Goal: Check status: Check status

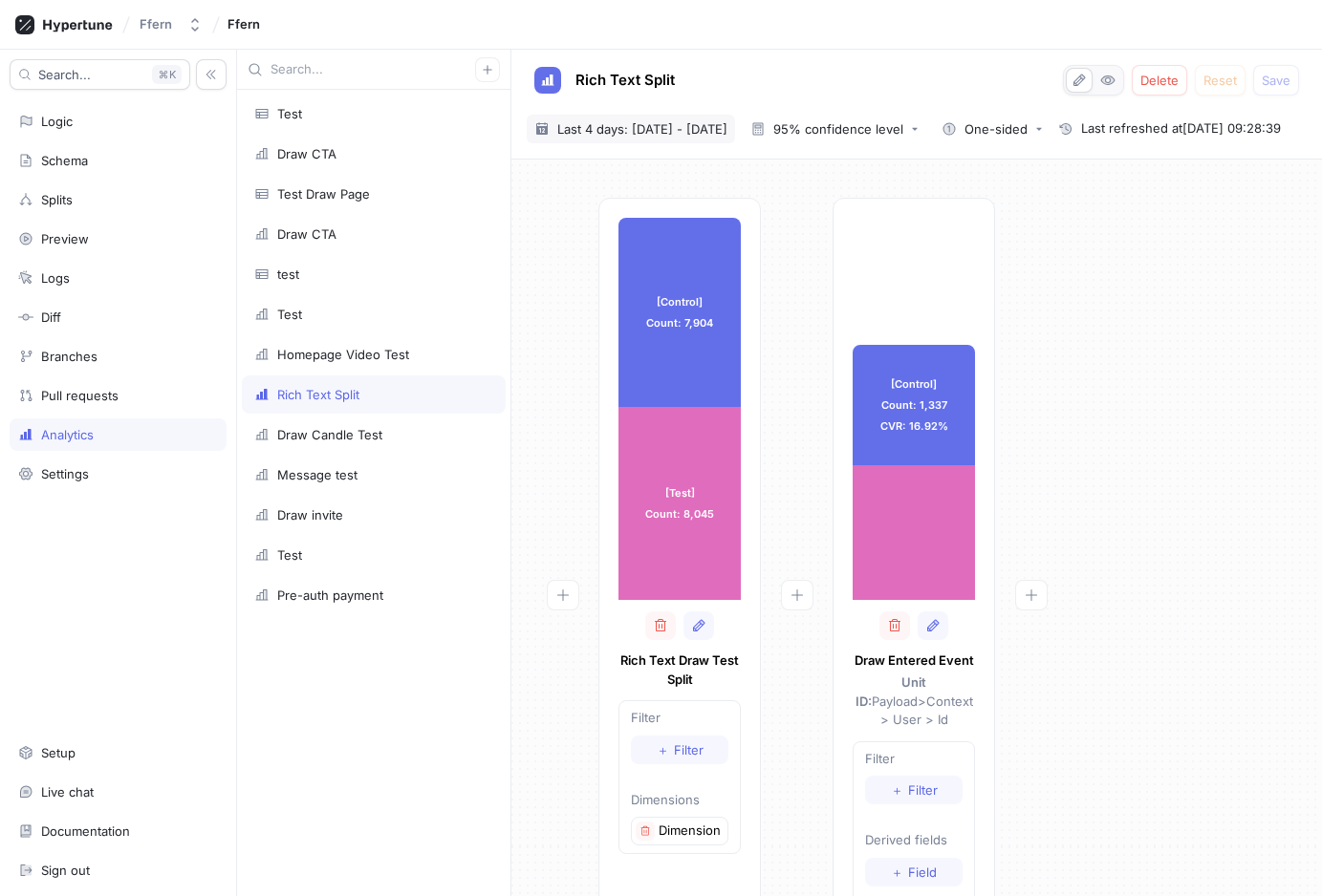
click at [712, 128] on span "Last 4 days: [DATE] - [DATE]" at bounding box center [642, 129] width 170 height 19
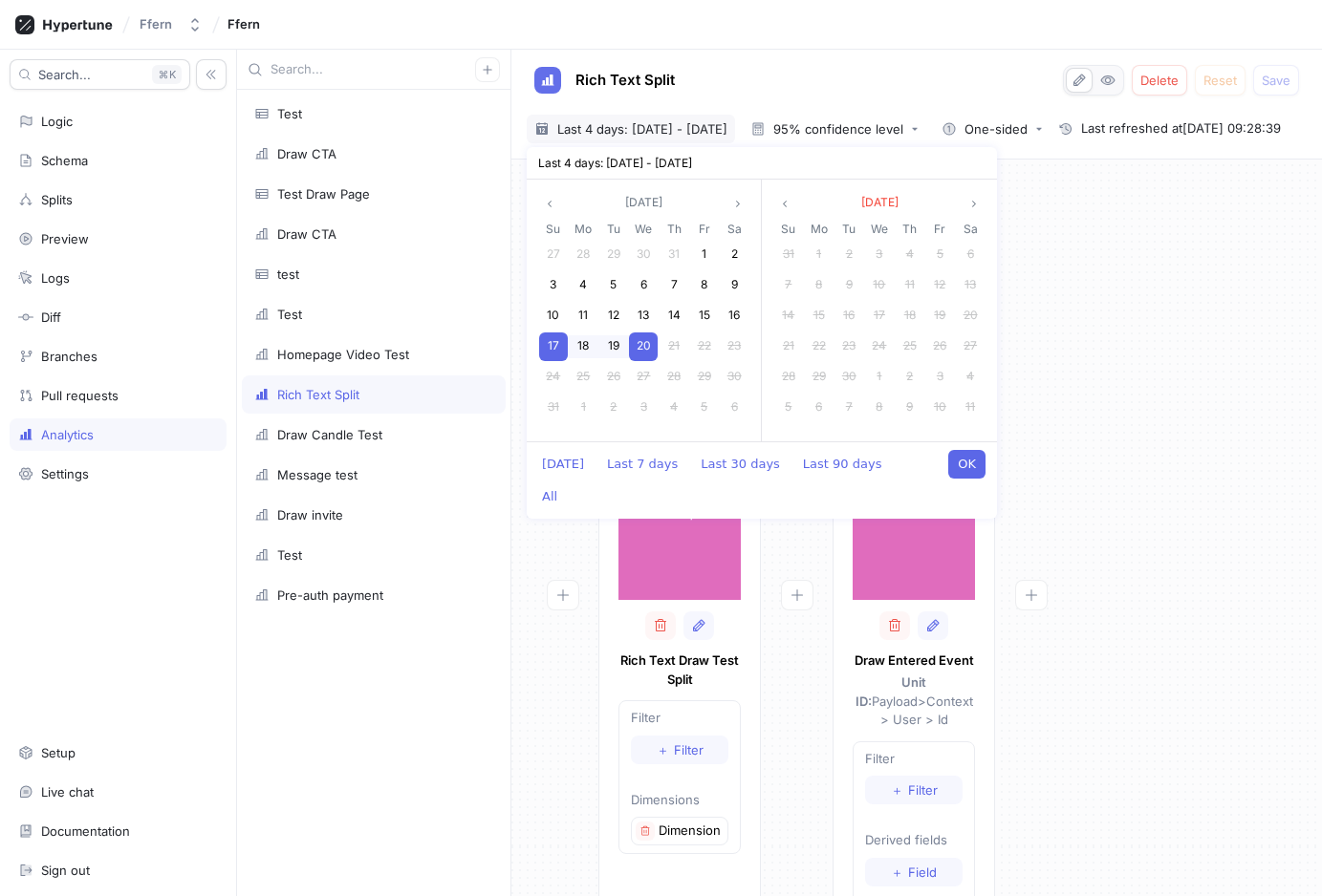
click at [967, 465] on button "OK" at bounding box center [966, 464] width 37 height 29
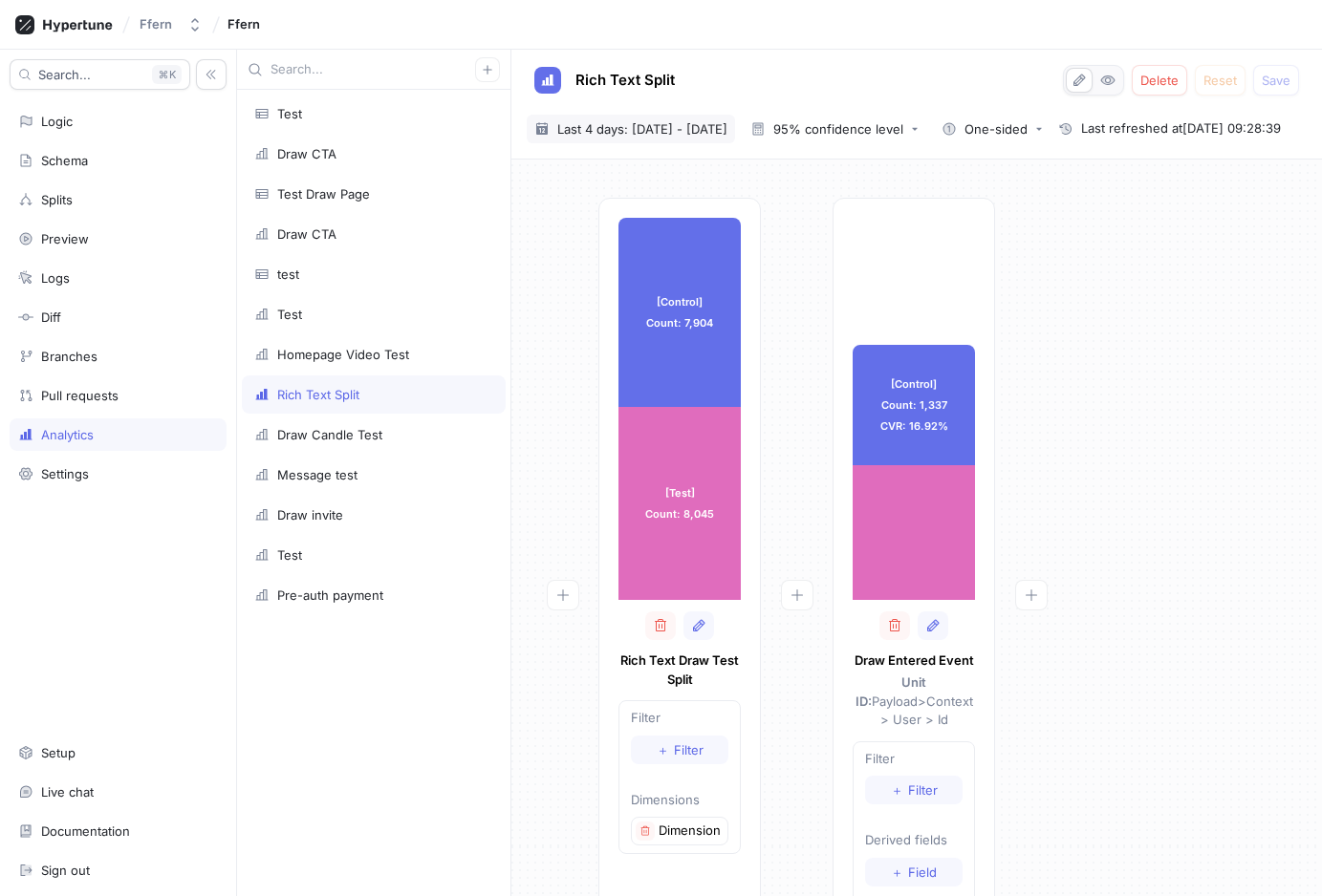
click at [676, 126] on span "Last 4 days: [DATE] - [DATE]" at bounding box center [642, 129] width 170 height 19
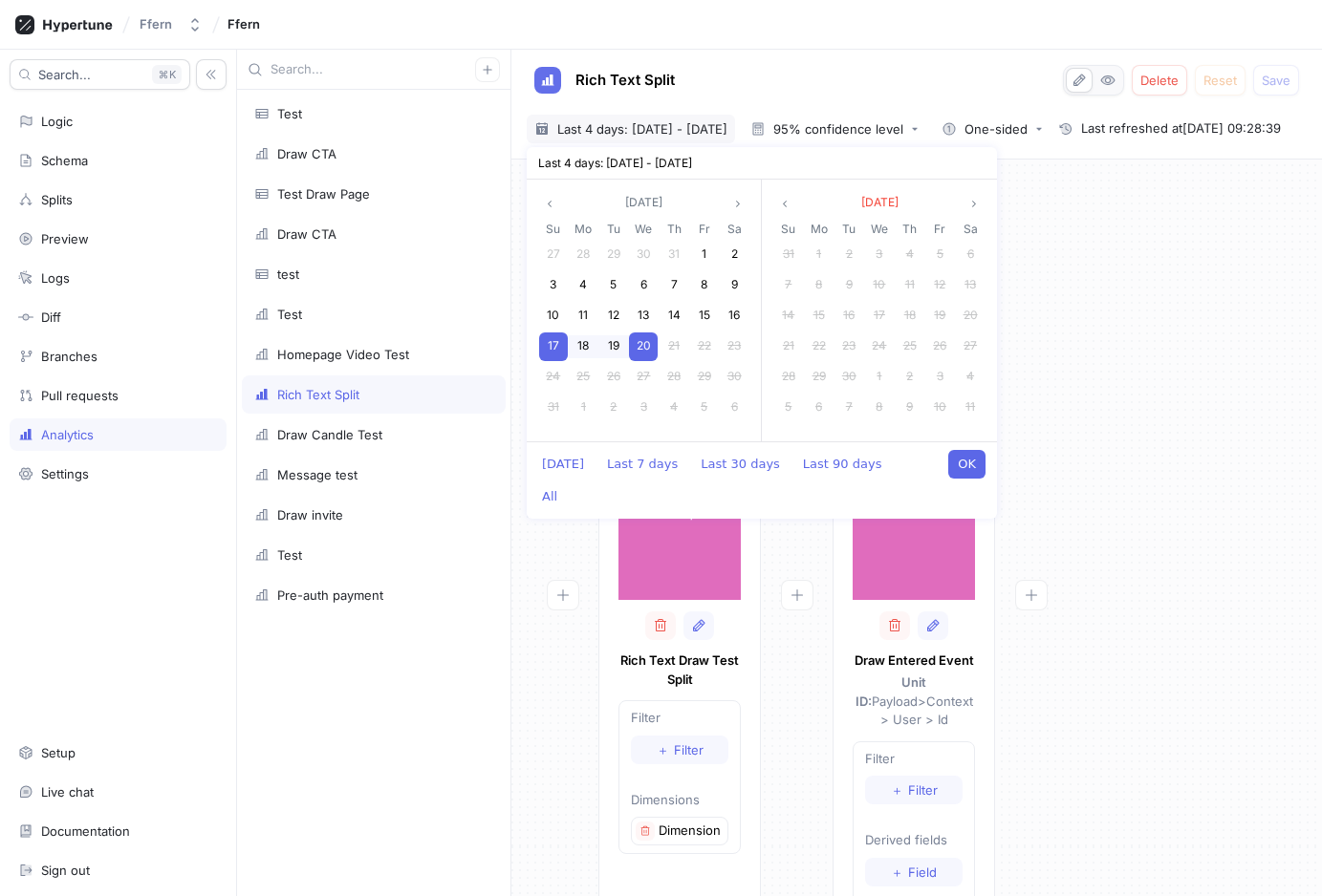
click at [558, 535] on div at bounding box center [563, 642] width 72 height 889
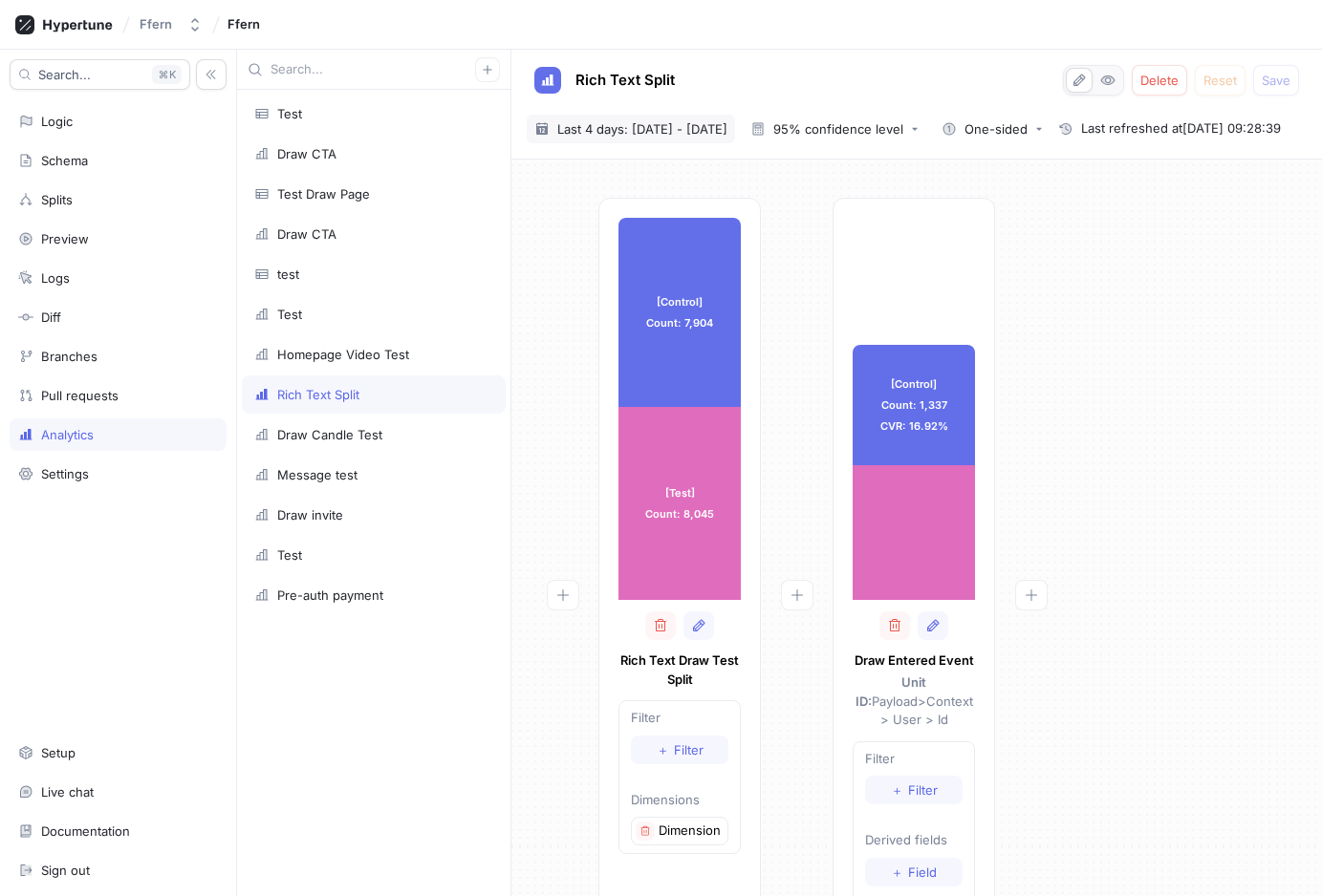
click at [721, 123] on span "Last 4 days: [DATE] - [DATE]" at bounding box center [642, 129] width 170 height 19
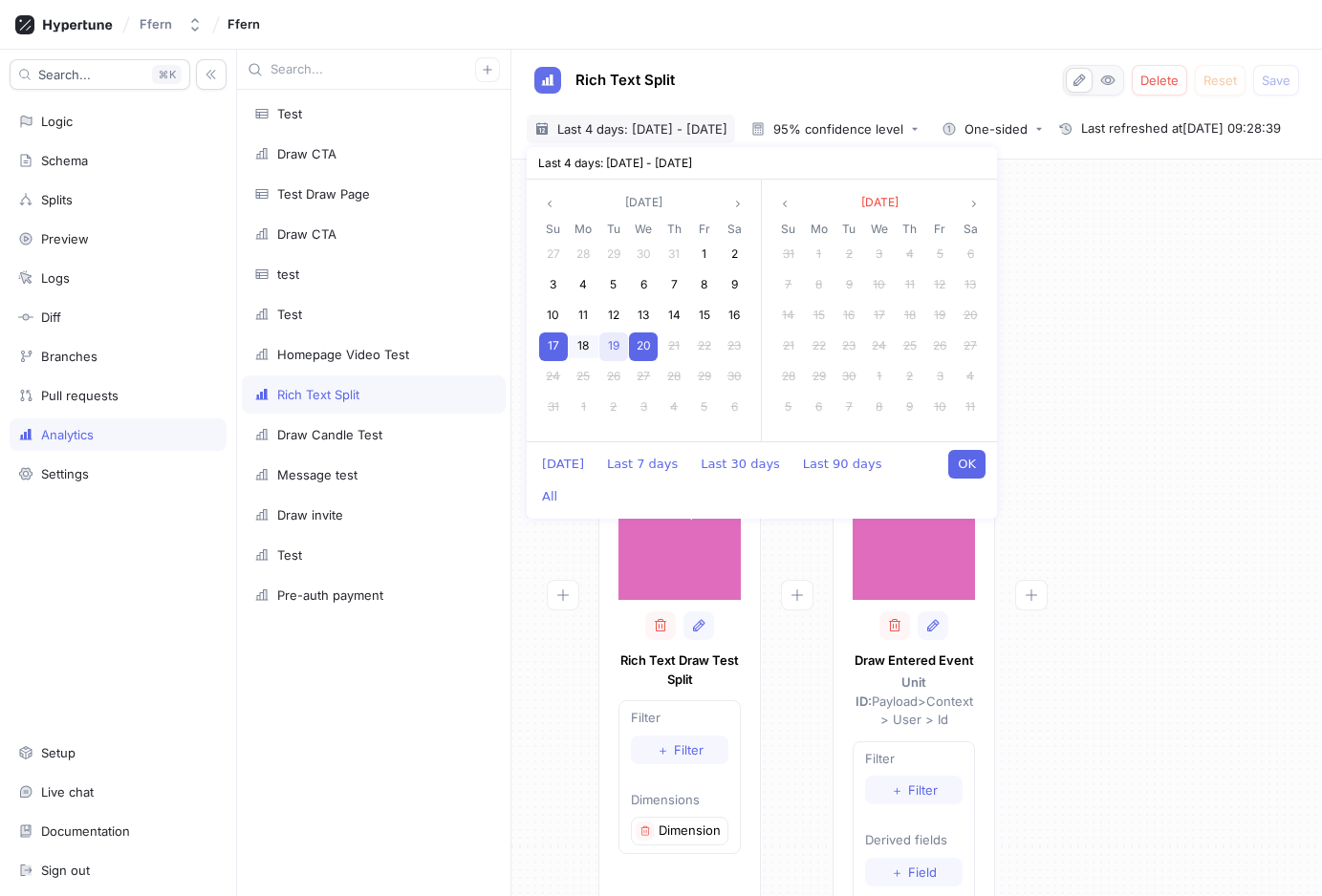
click at [617, 344] on span "19" at bounding box center [613, 345] width 11 height 14
click at [976, 465] on button "OK" at bounding box center [966, 464] width 37 height 29
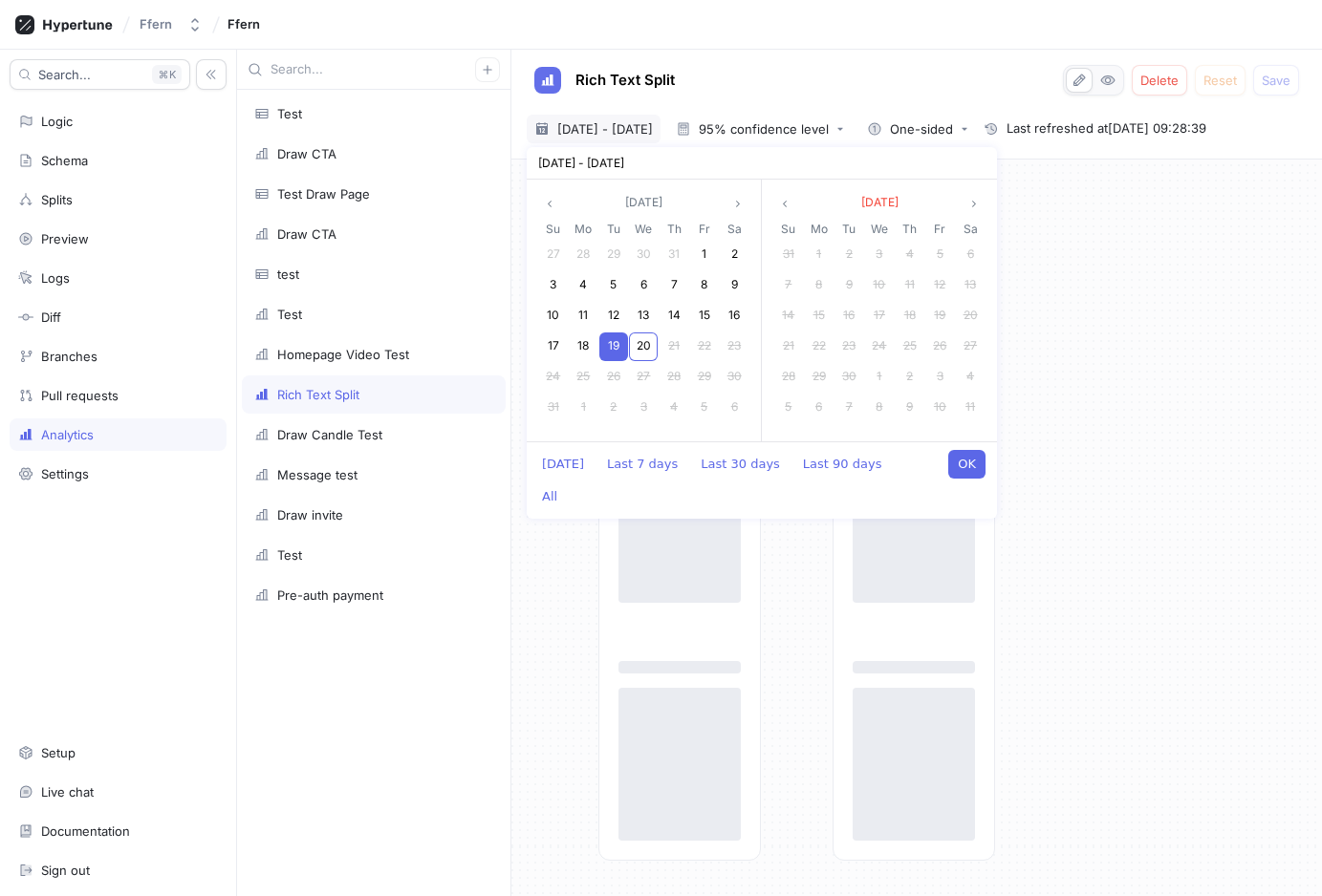
type textarea "x"
type input "[DATE] ~ [DATE]"
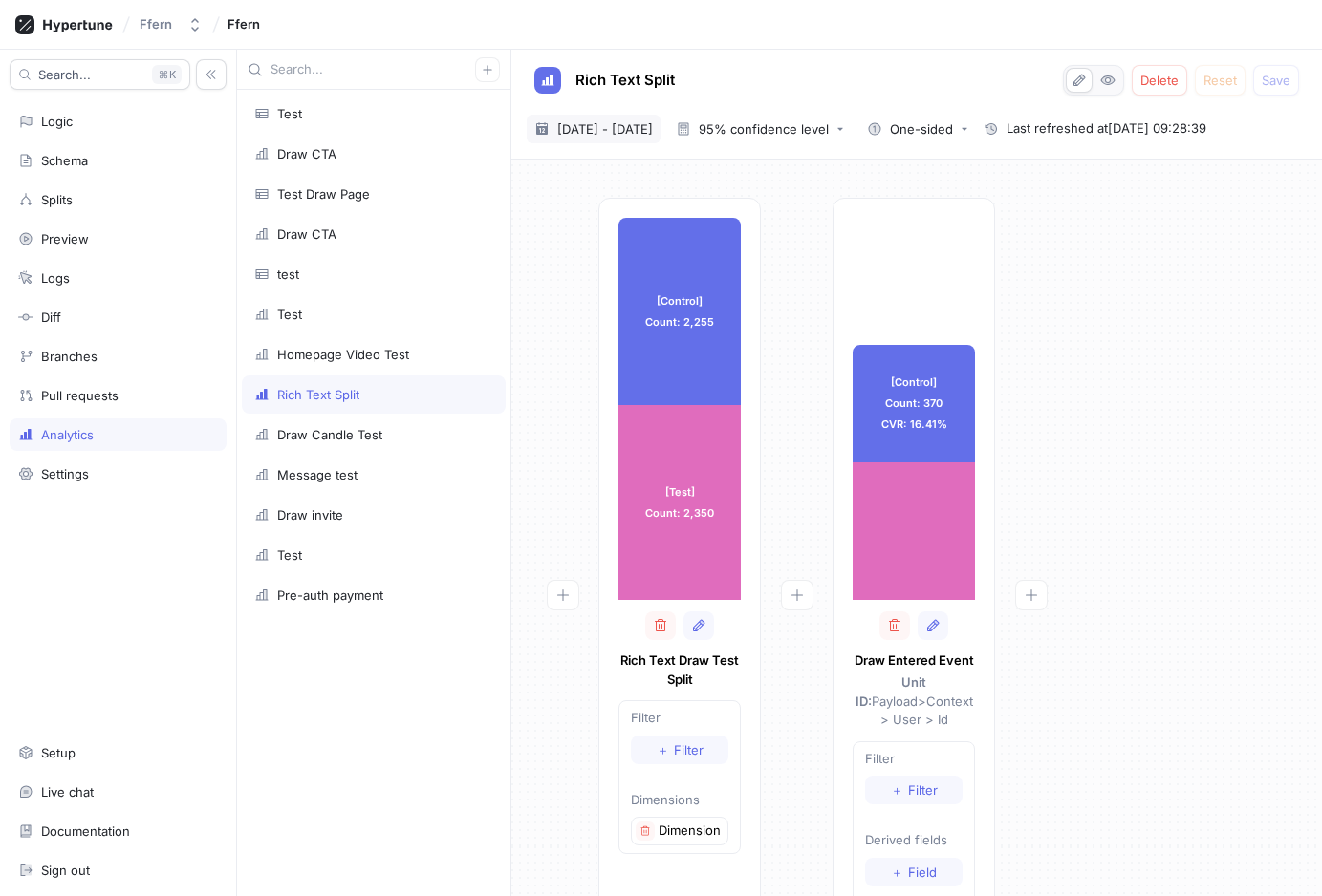
click at [653, 130] on span "[DATE] - [DATE]" at bounding box center [605, 129] width 96 height 19
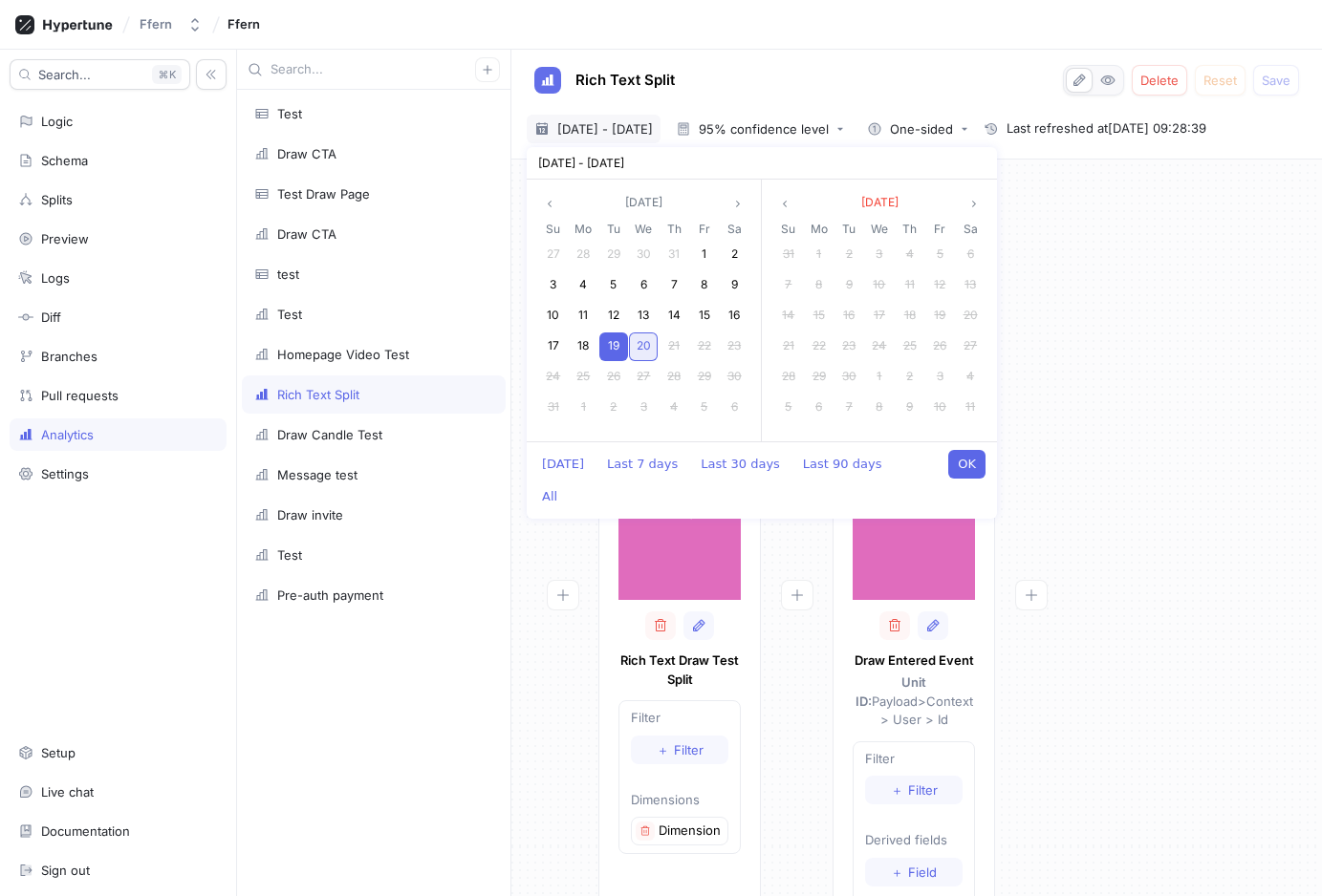
click at [646, 342] on span "20" at bounding box center [644, 345] width 14 height 14
click at [973, 461] on button "OK" at bounding box center [966, 464] width 37 height 29
type textarea "x"
type input "[DATE] ~ [DATE]"
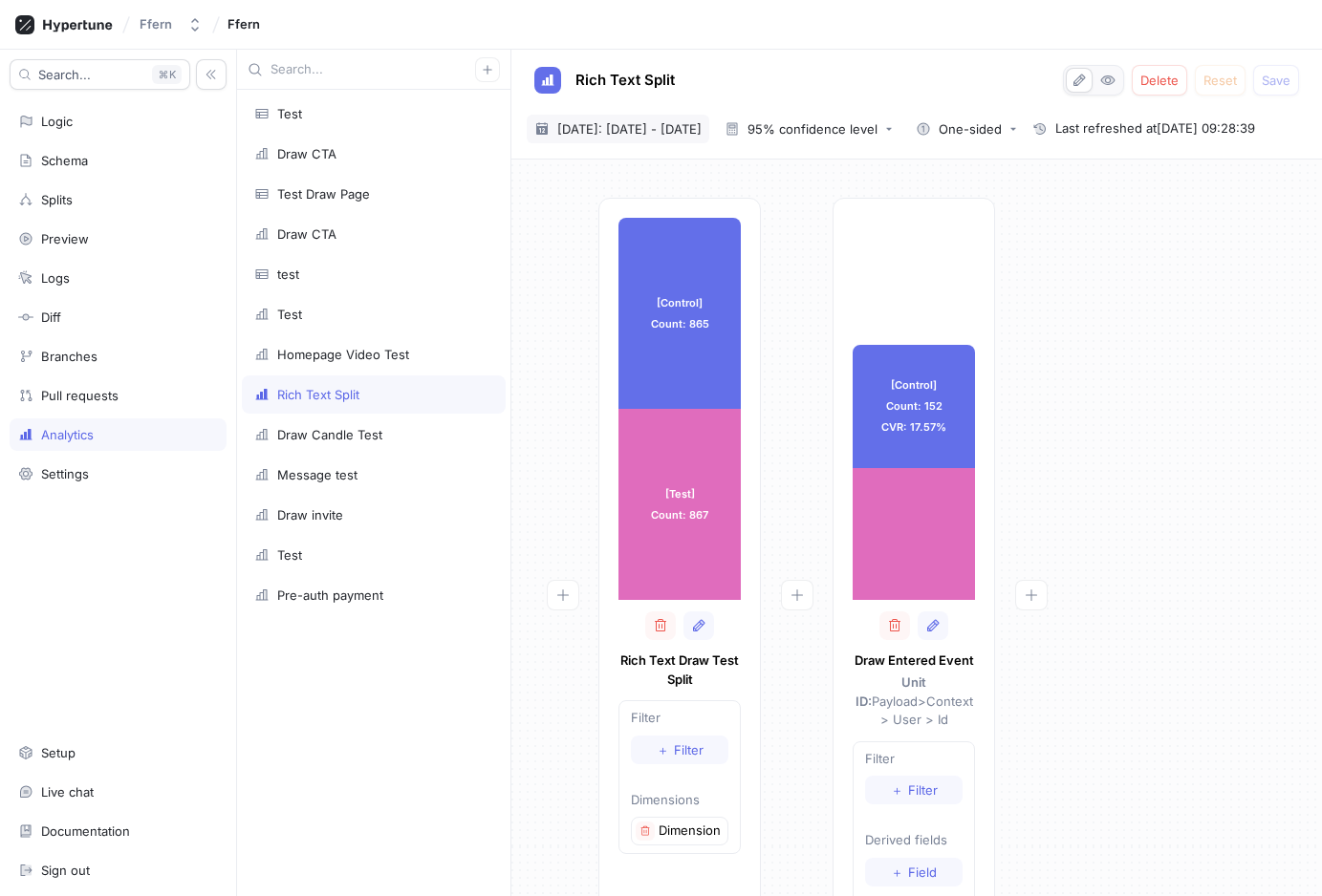
click at [670, 136] on span "[DATE]: [DATE] - [DATE]" at bounding box center [629, 129] width 145 height 19
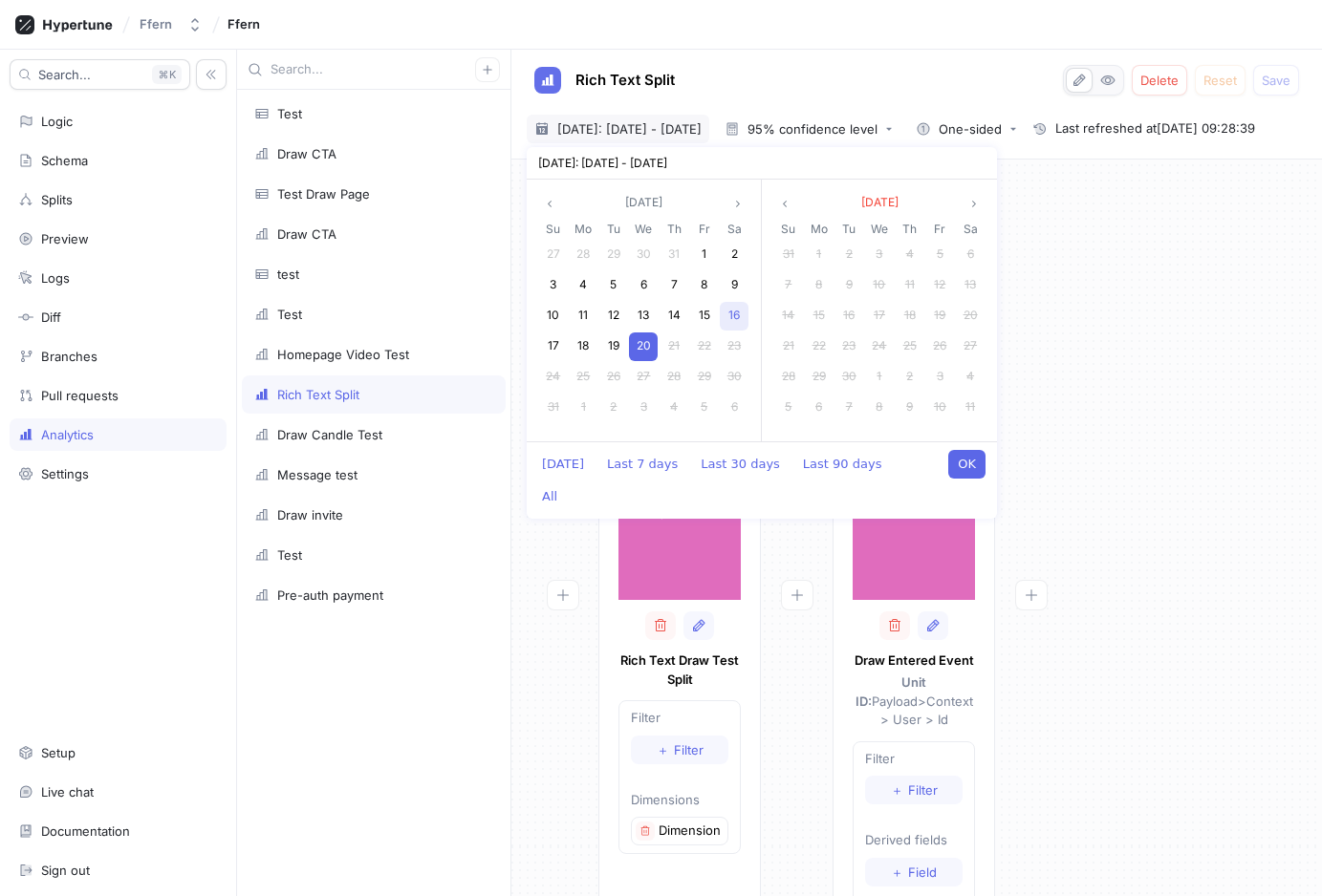
click at [725, 325] on div "16" at bounding box center [733, 316] width 29 height 29
click at [565, 342] on div "17" at bounding box center [553, 346] width 29 height 29
click at [646, 351] on span "20" at bounding box center [644, 345] width 14 height 14
click at [555, 343] on span "17" at bounding box center [553, 345] width 11 height 14
click at [959, 458] on button "OK" at bounding box center [966, 464] width 37 height 29
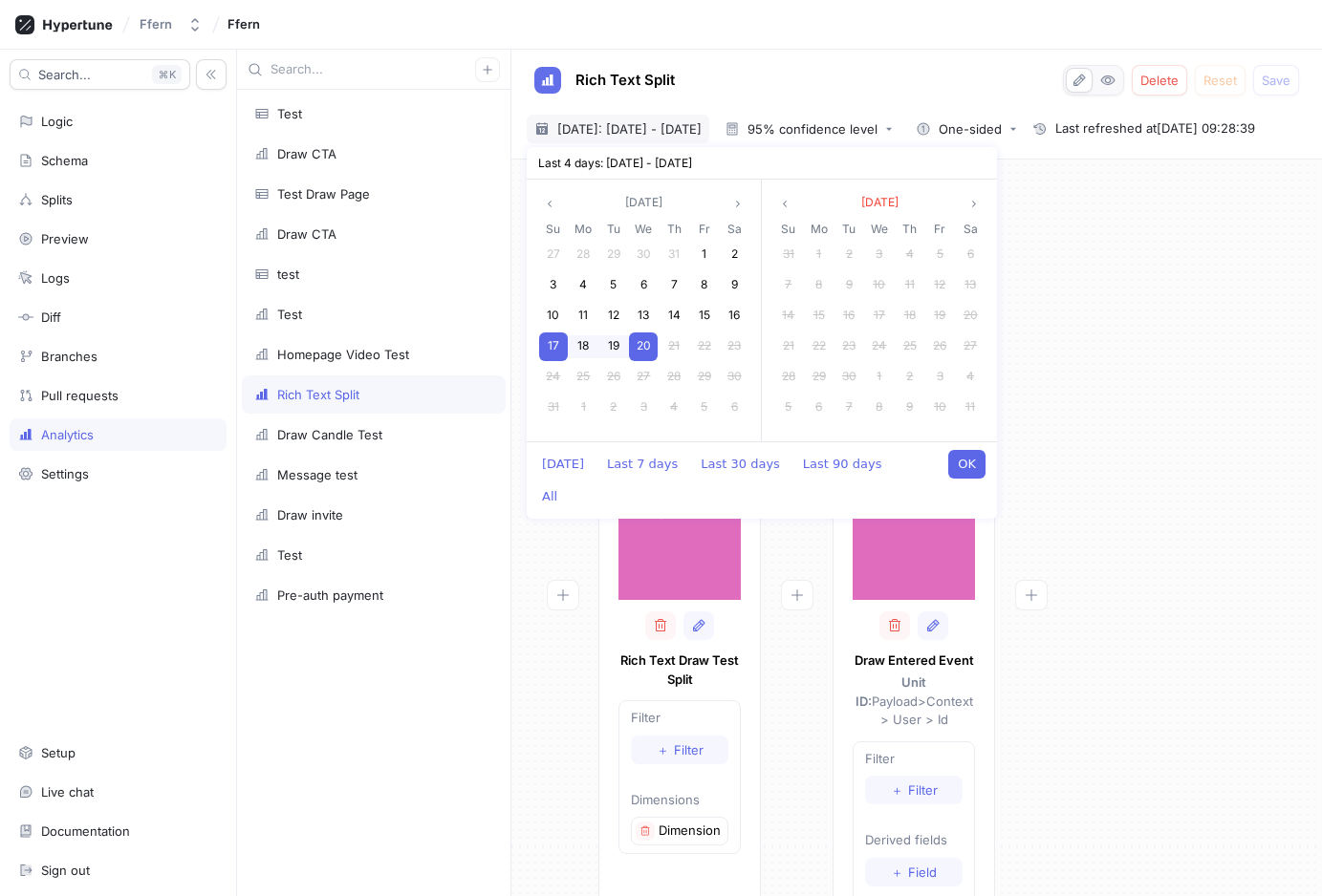
type textarea "x"
type input "[DATE] ~ [DATE]"
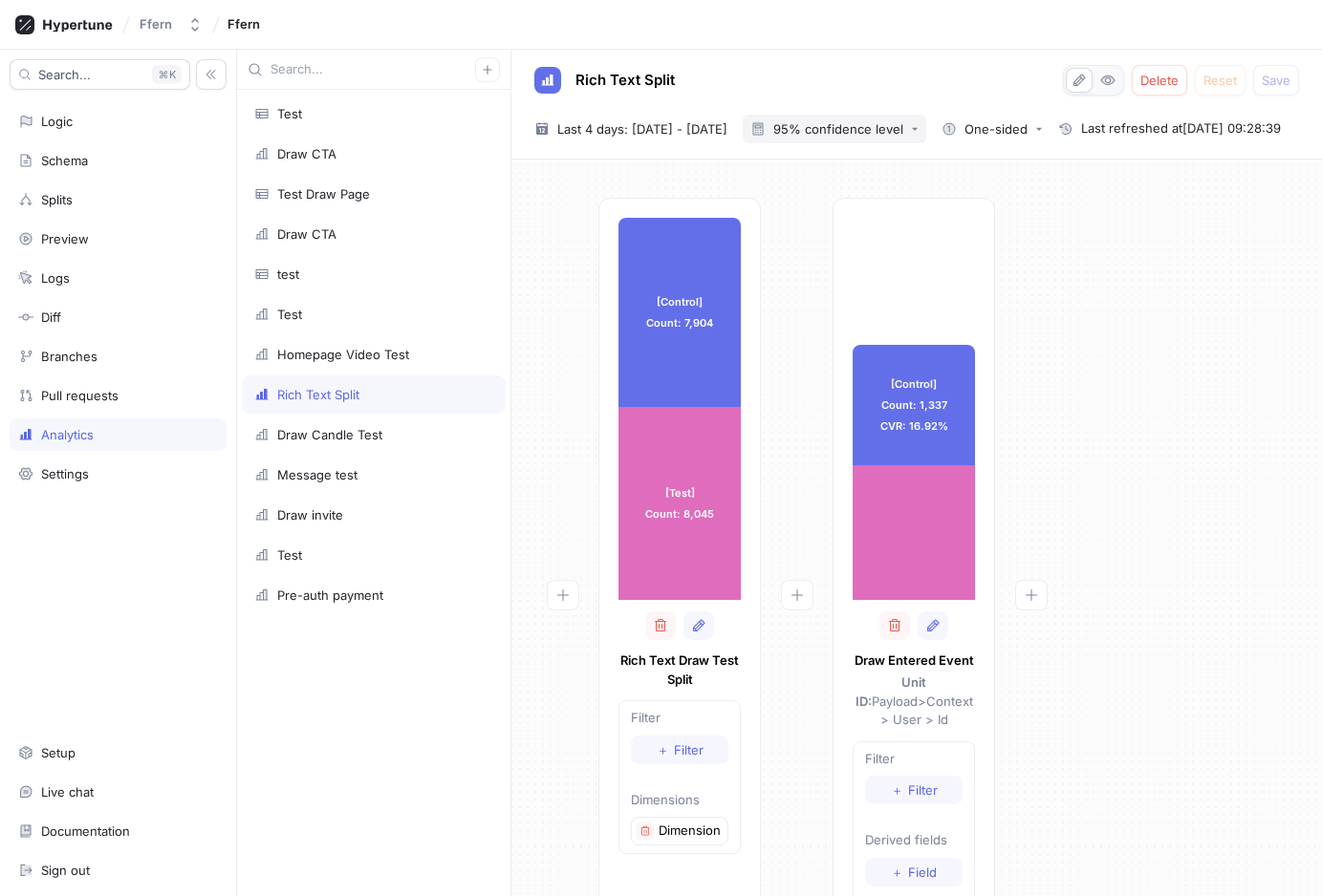
click at [903, 133] on div "95% confidence level" at bounding box center [838, 130] width 130 height 12
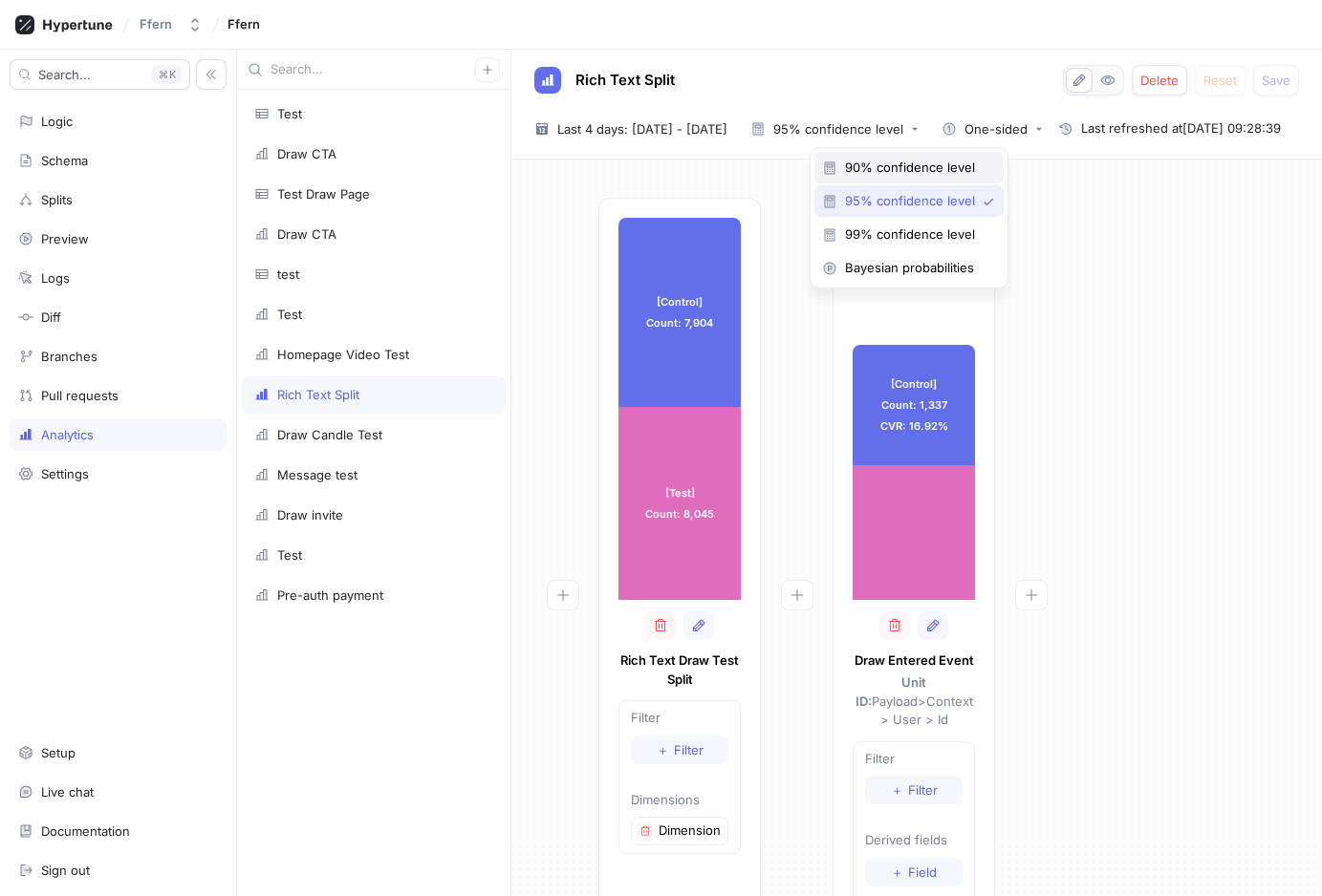
click at [914, 166] on span "90% confidence level" at bounding box center [916, 168] width 142 height 16
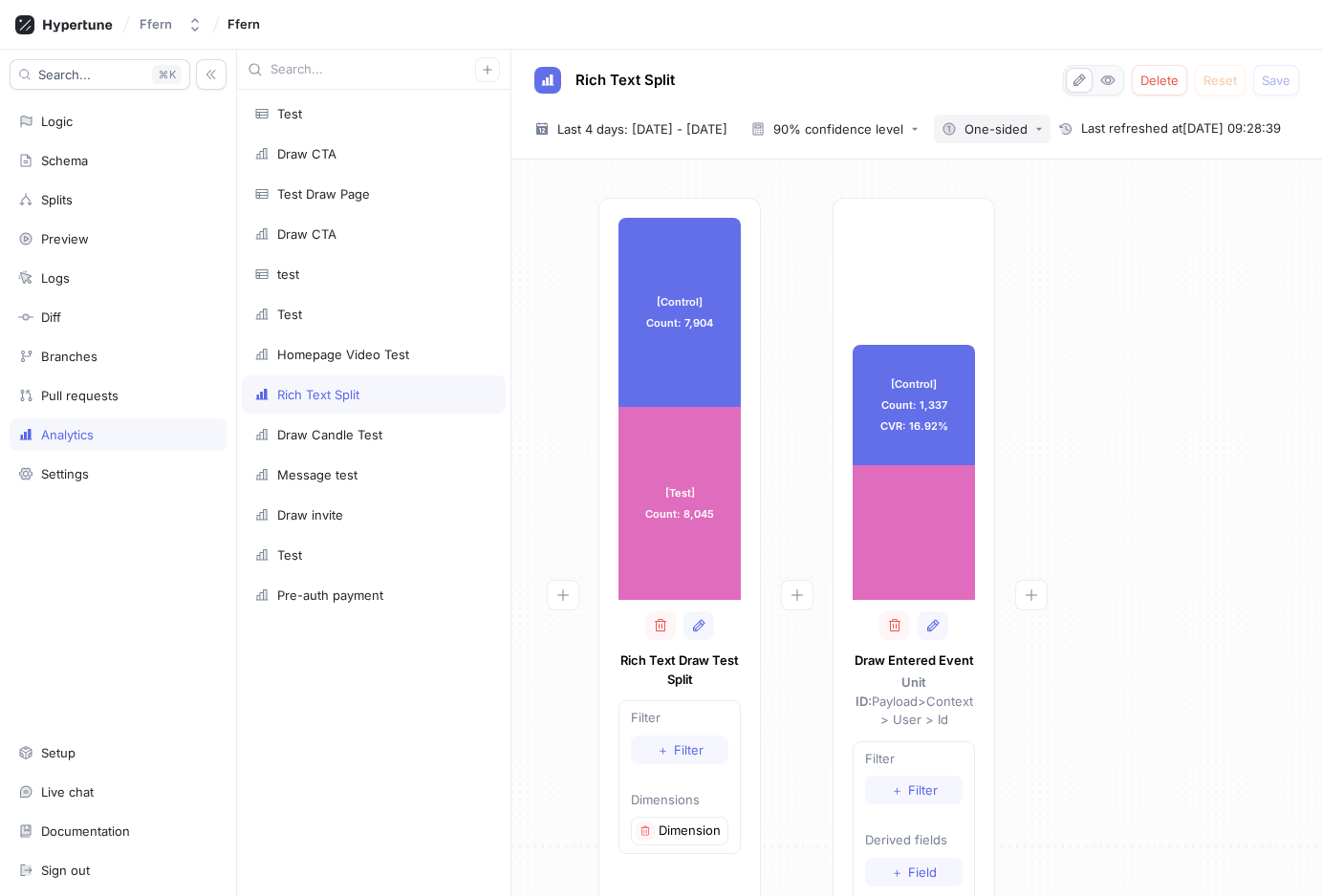
click at [1028, 131] on div "One-sided" at bounding box center [995, 130] width 63 height 12
click at [1063, 329] on div at bounding box center [1031, 642] width 72 height 889
